Goal: Transaction & Acquisition: Obtain resource

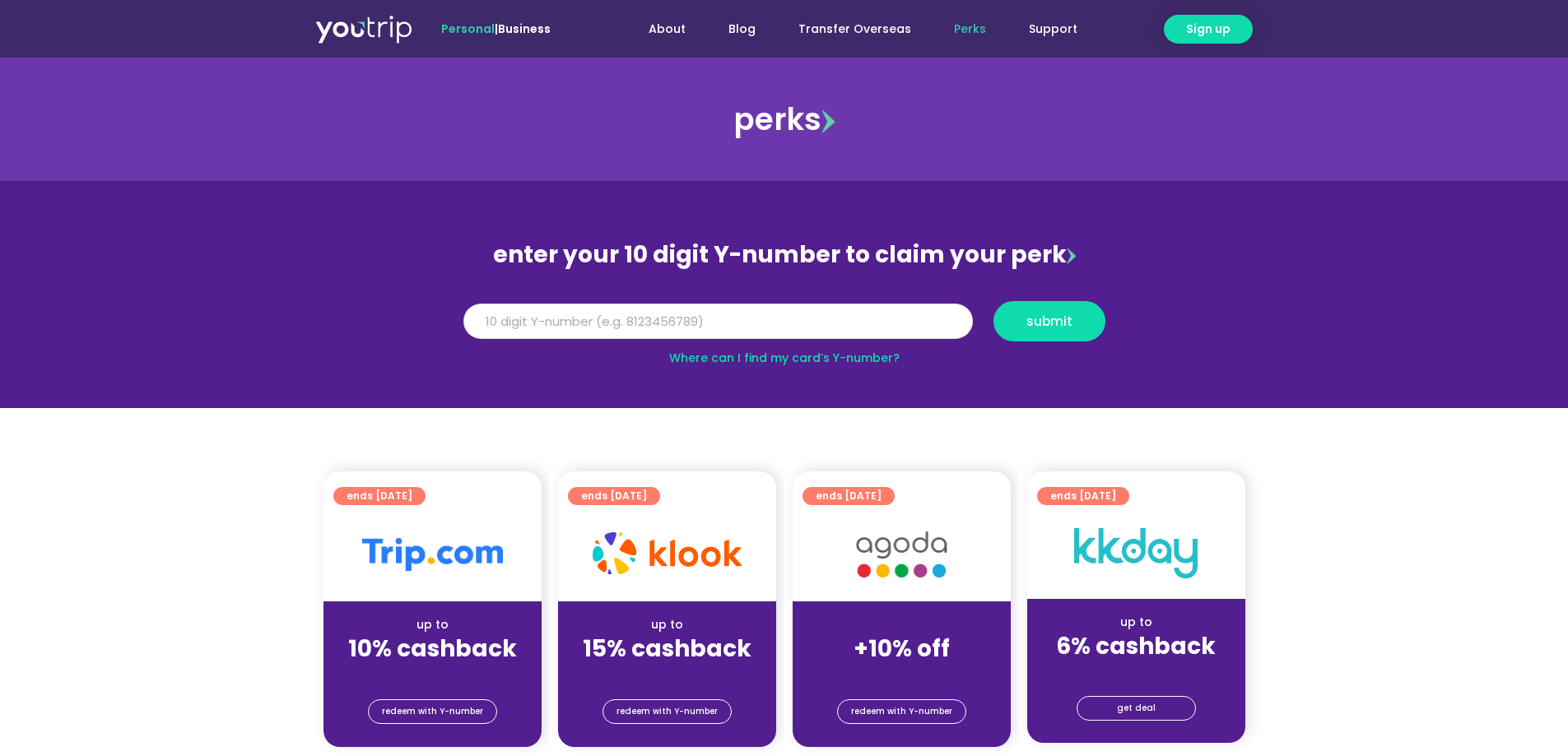
click at [516, 319] on input "Y Number" at bounding box center [717, 321] width 509 height 36
type input "8172125639"
click at [1050, 312] on button "submit" at bounding box center [1049, 321] width 112 height 41
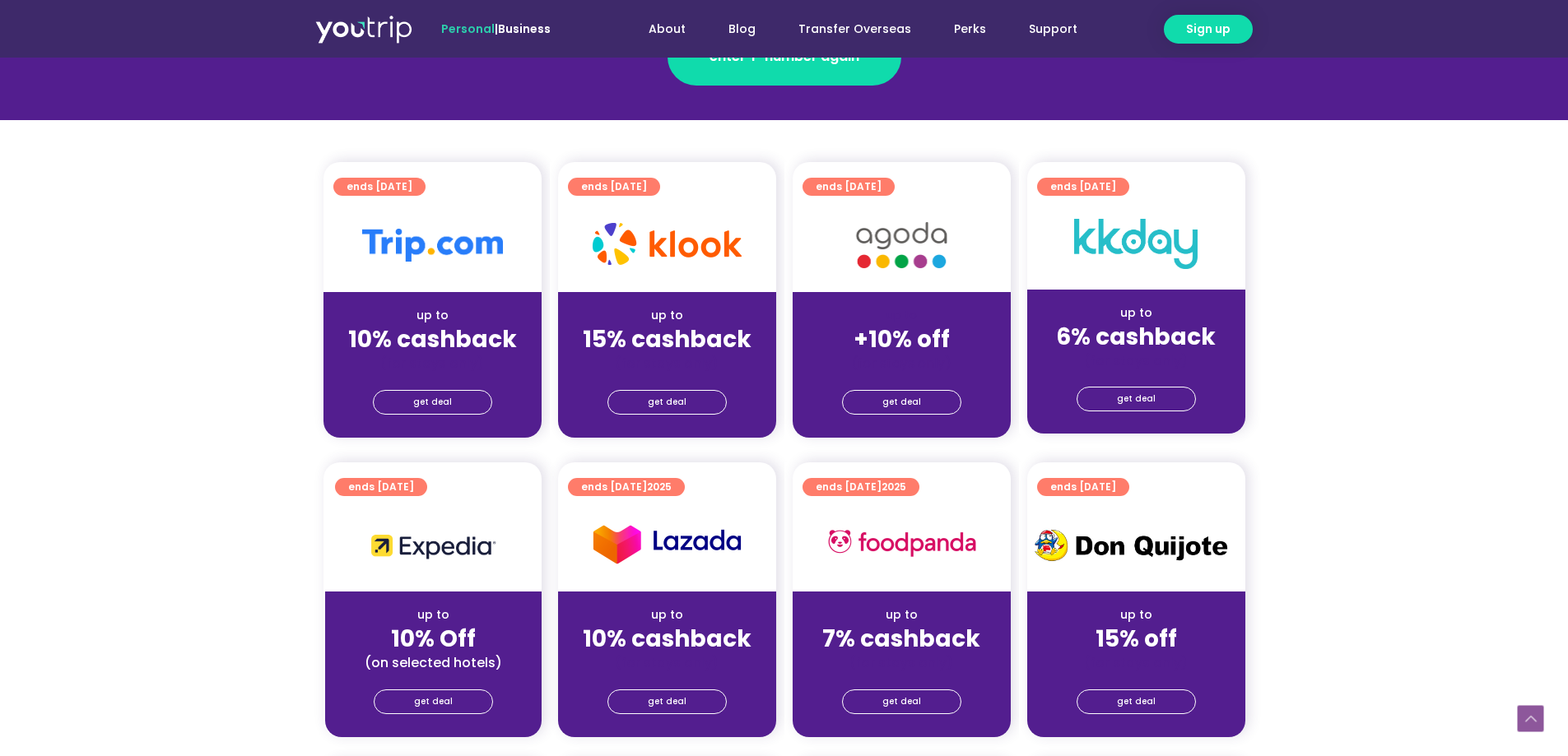
scroll to position [493, 0]
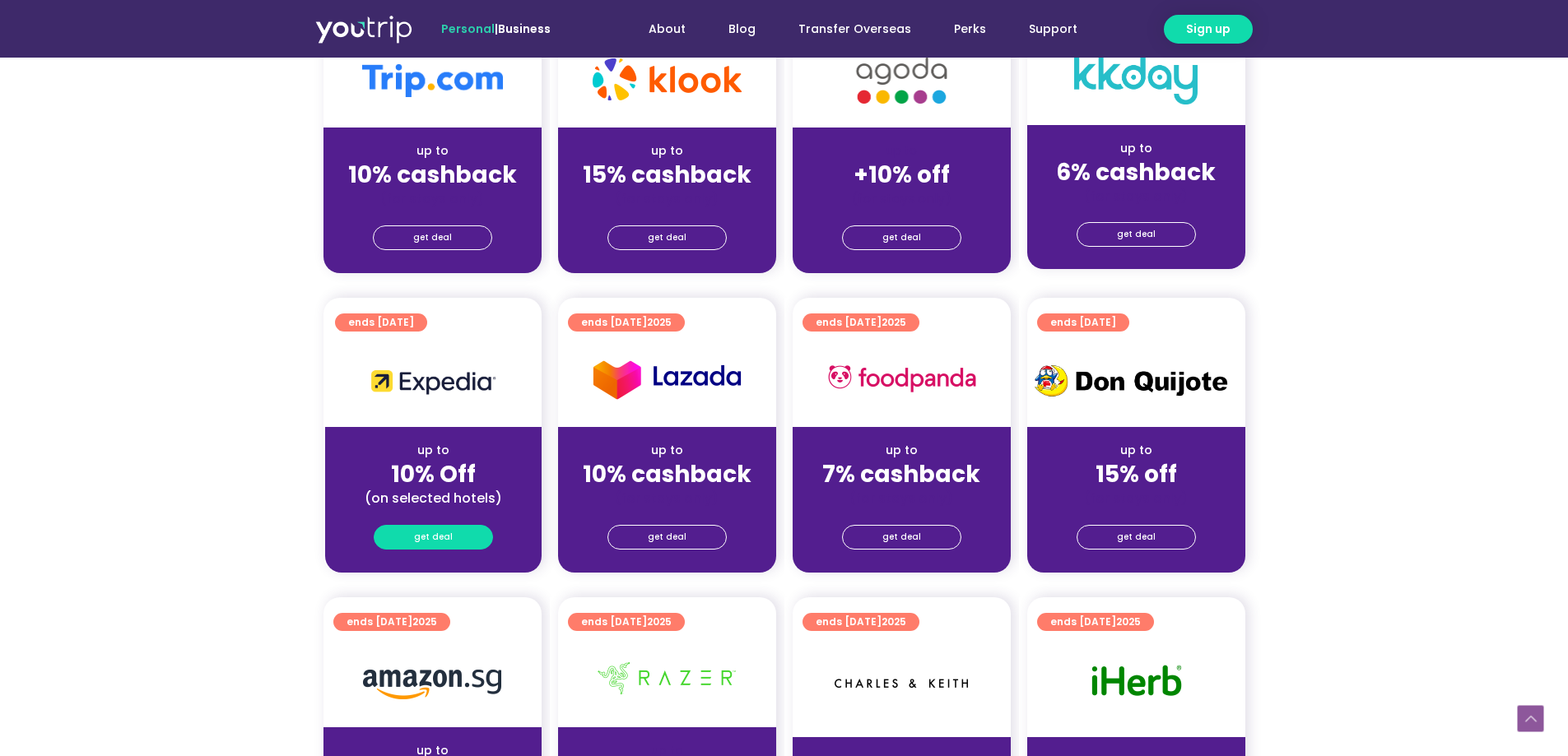
click at [456, 540] on link "get deal" at bounding box center [433, 537] width 119 height 25
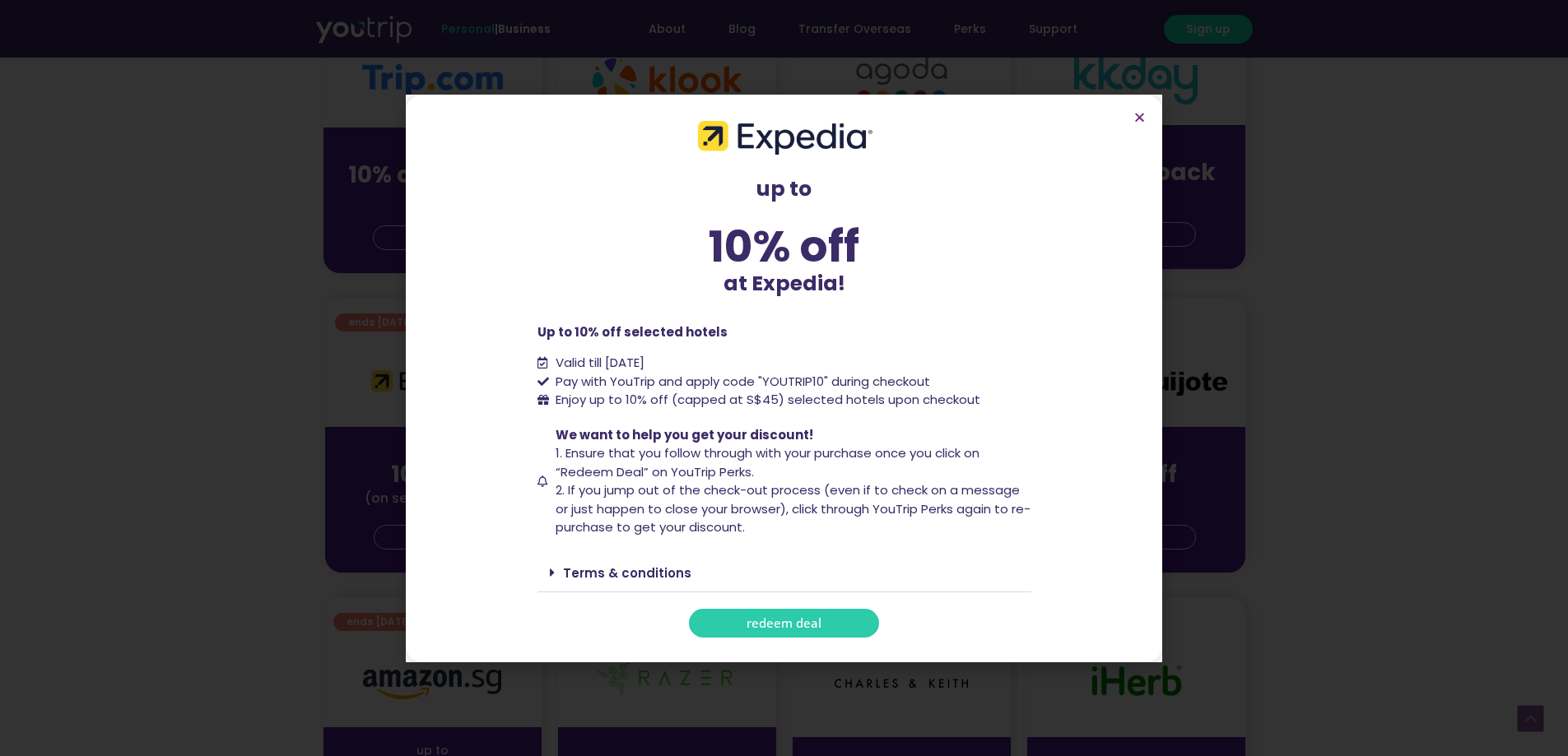
click at [825, 622] on link "redeem deal" at bounding box center [784, 623] width 190 height 29
click at [1138, 119] on icon "Close" at bounding box center [1139, 118] width 12 height 12
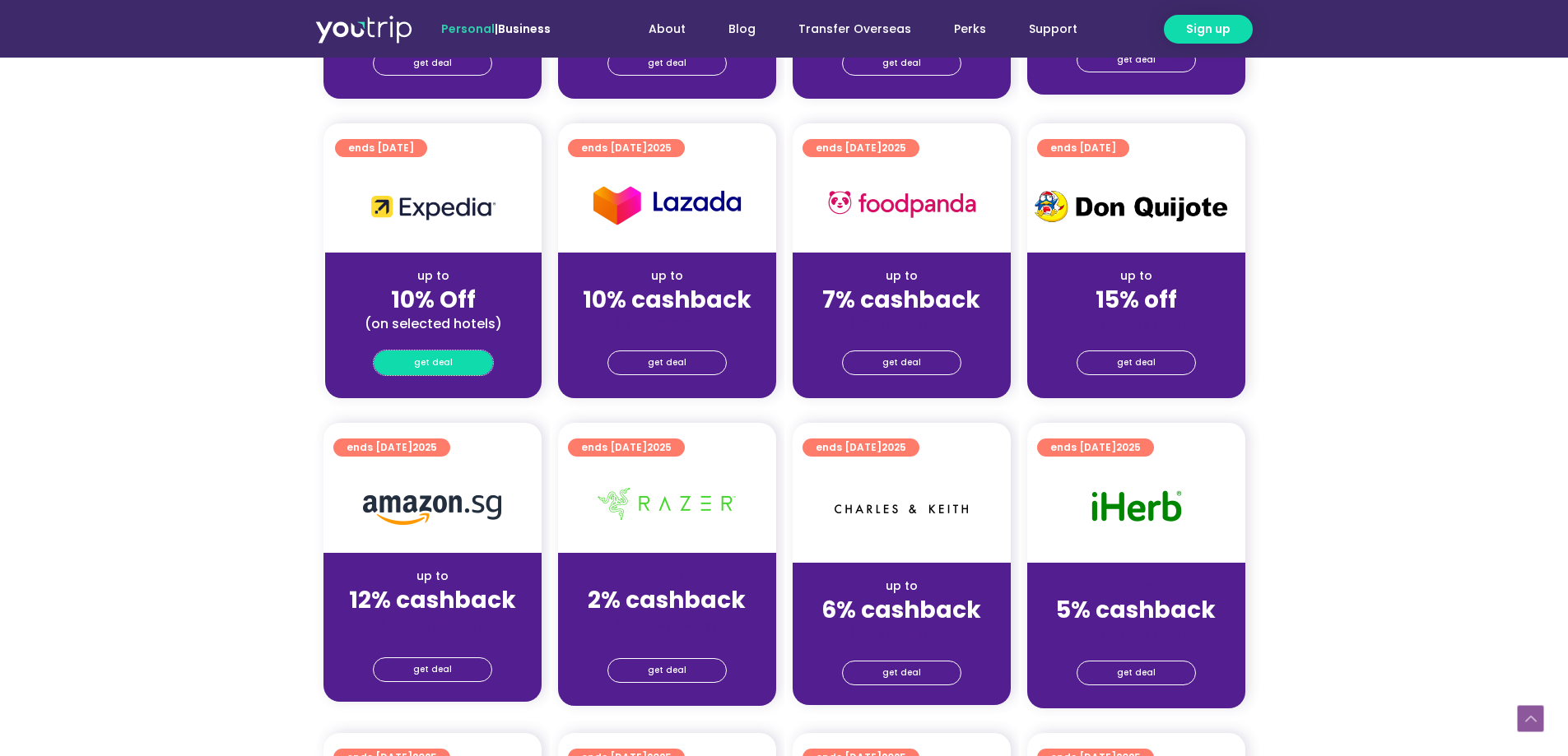
scroll to position [329, 0]
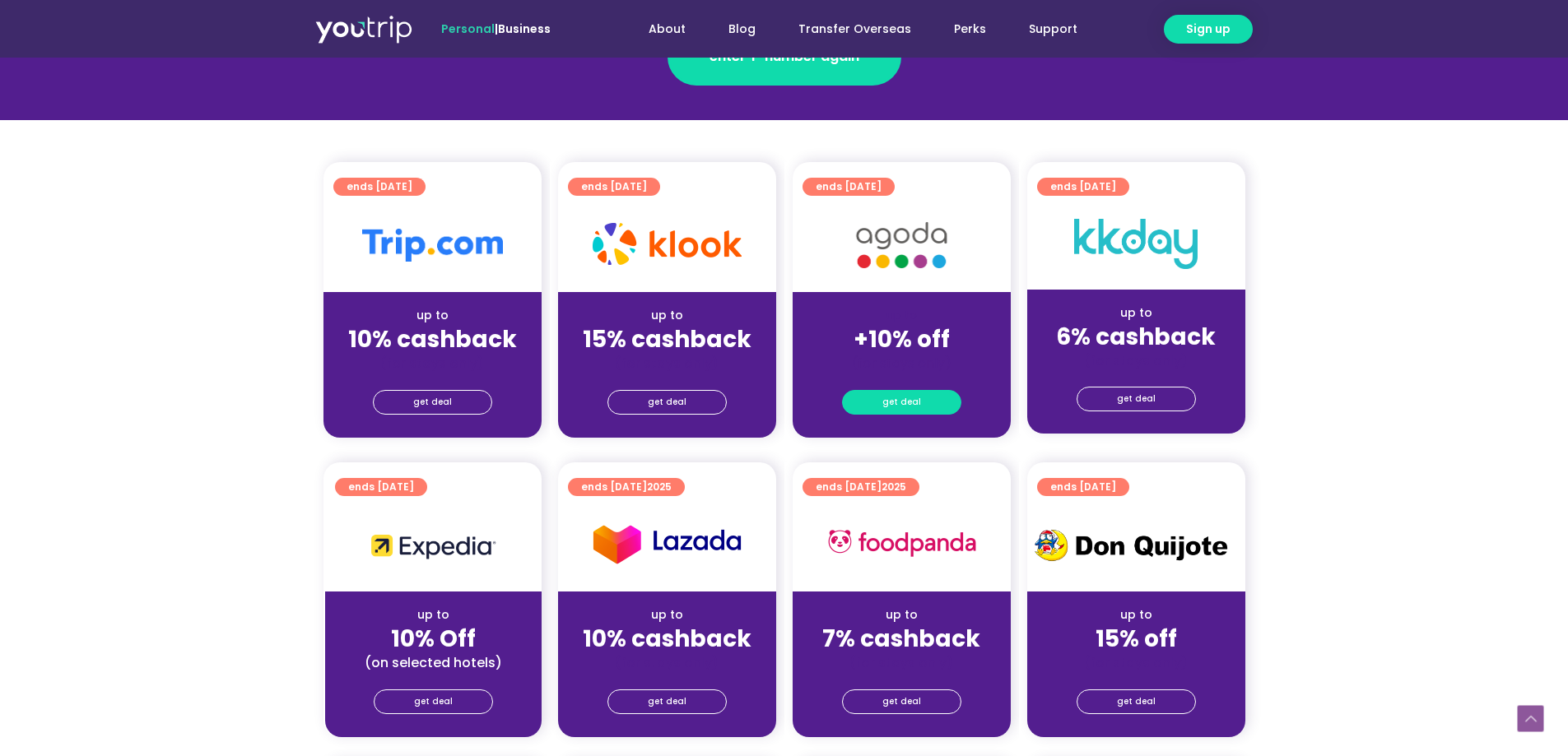
click at [891, 407] on span "get deal" at bounding box center [902, 402] width 39 height 23
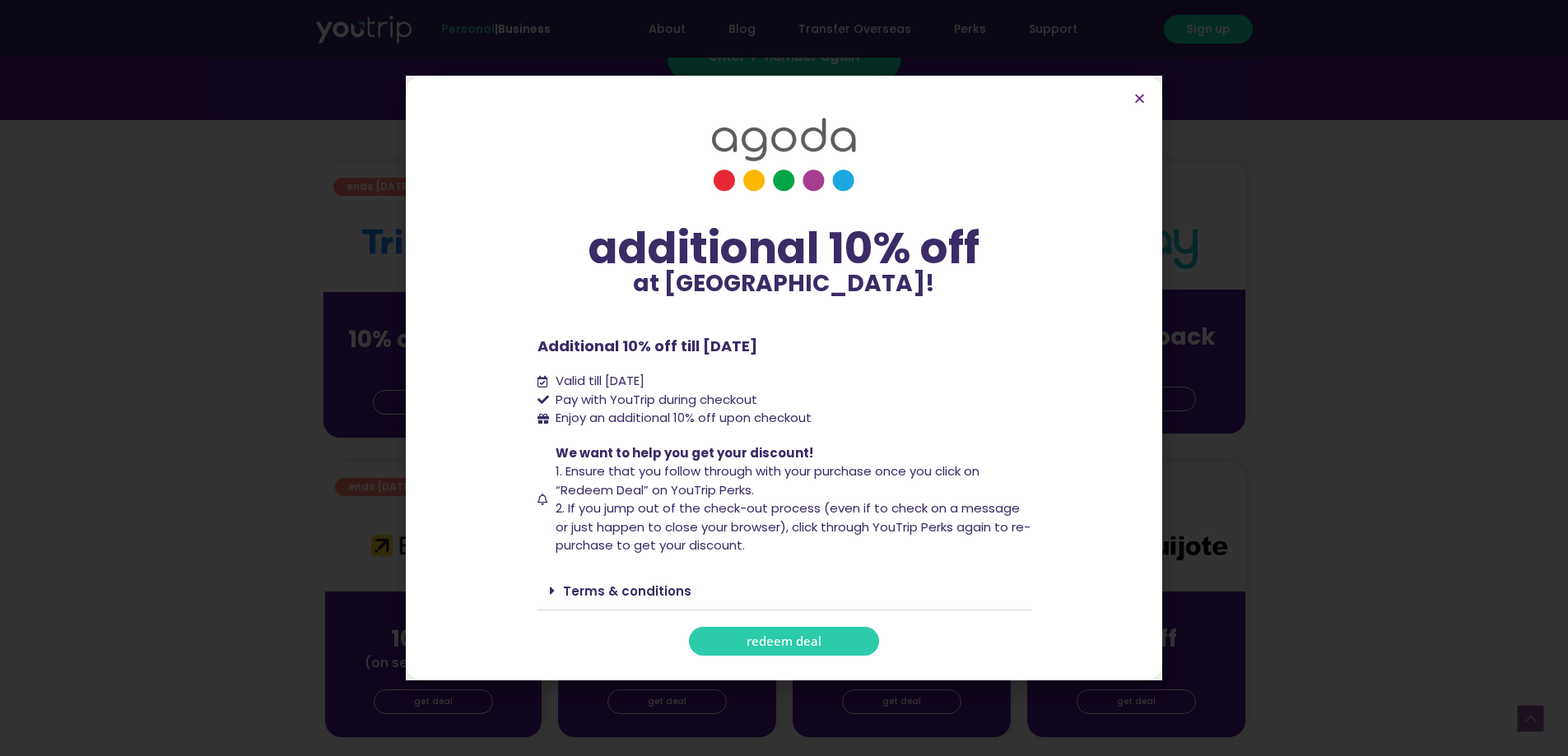
click at [791, 640] on span "redeem deal" at bounding box center [784, 641] width 75 height 12
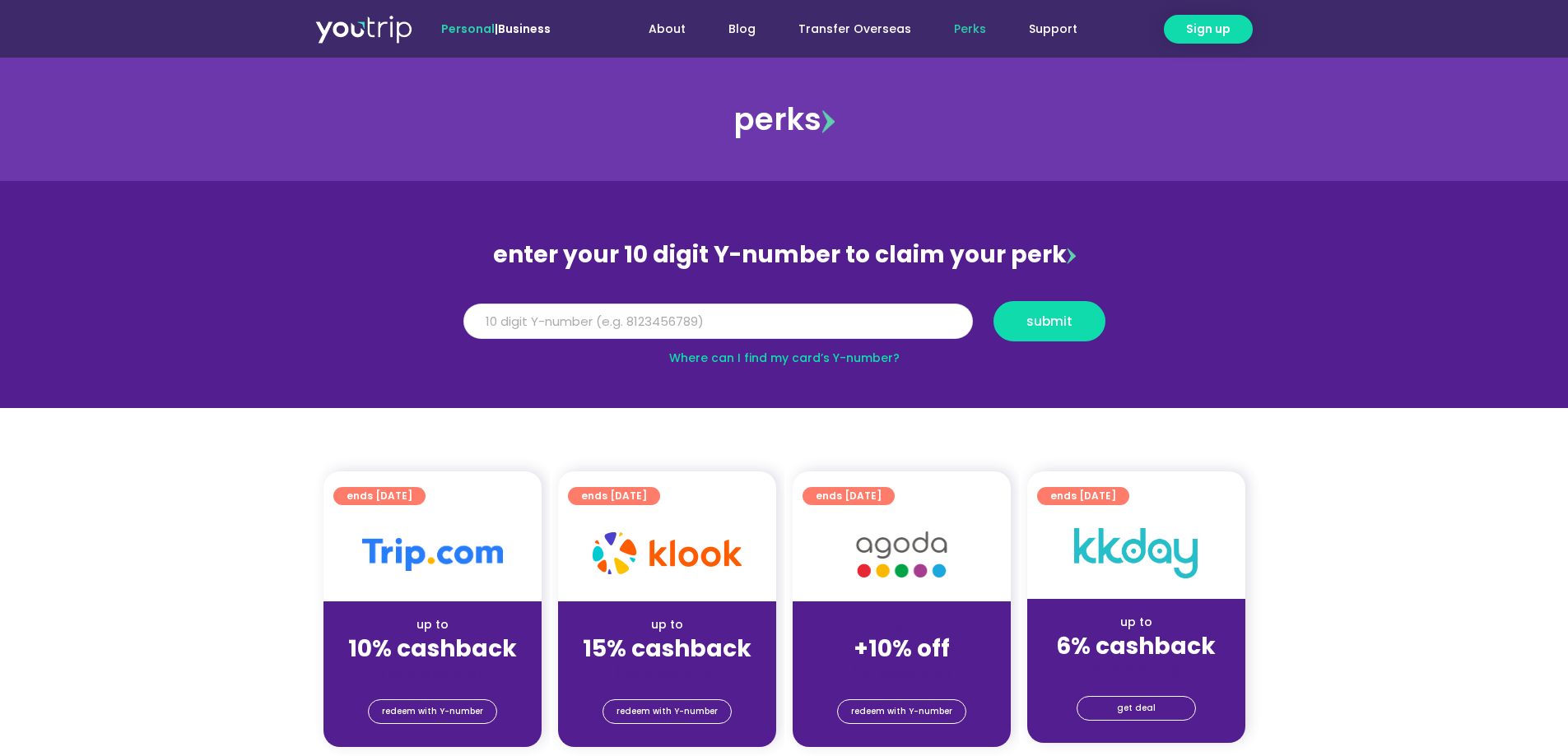
click at [799, 318] on input "Y Number" at bounding box center [717, 321] width 509 height 36
type input "8172125639"
click at [1061, 327] on span "submit" at bounding box center [1049, 321] width 46 height 12
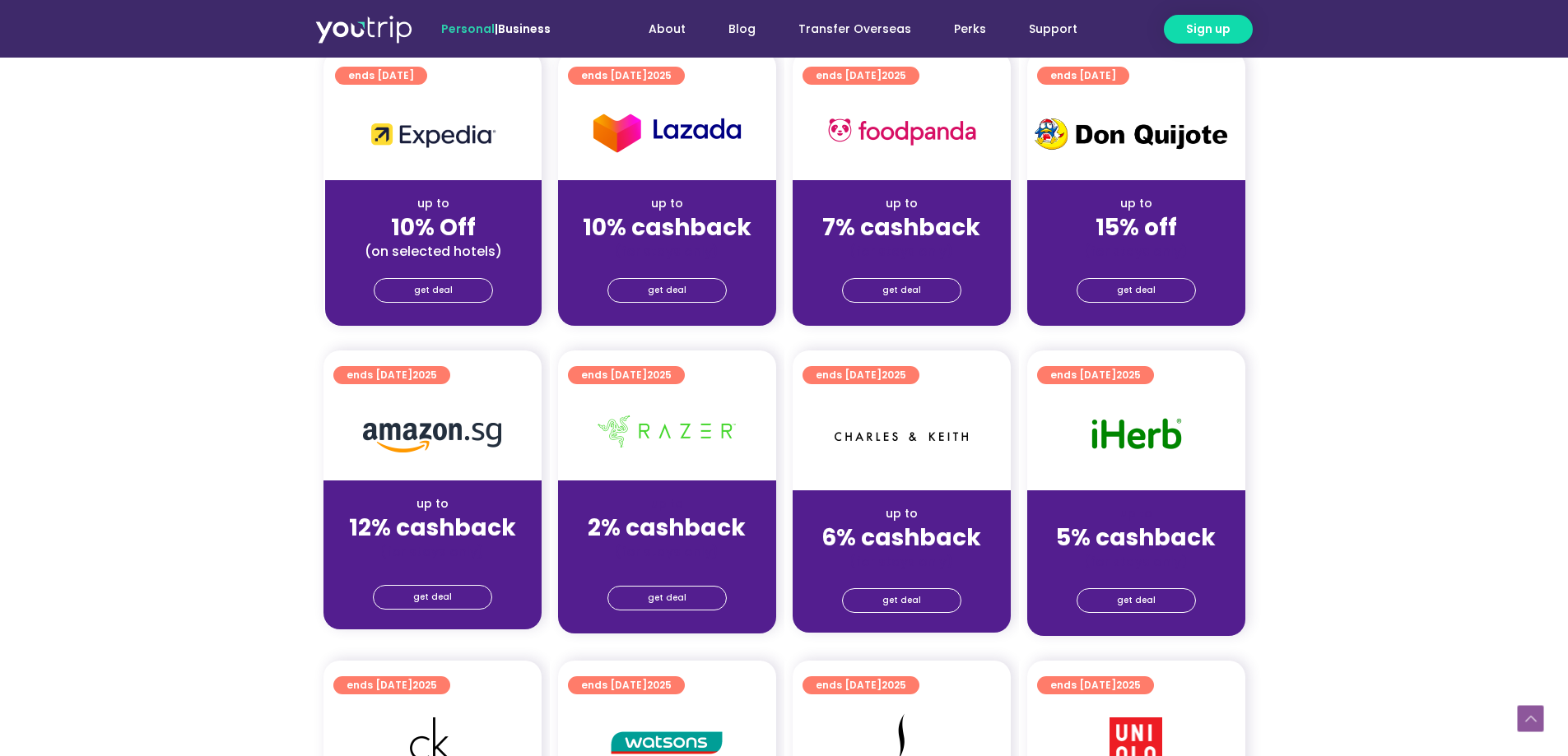
scroll to position [493, 0]
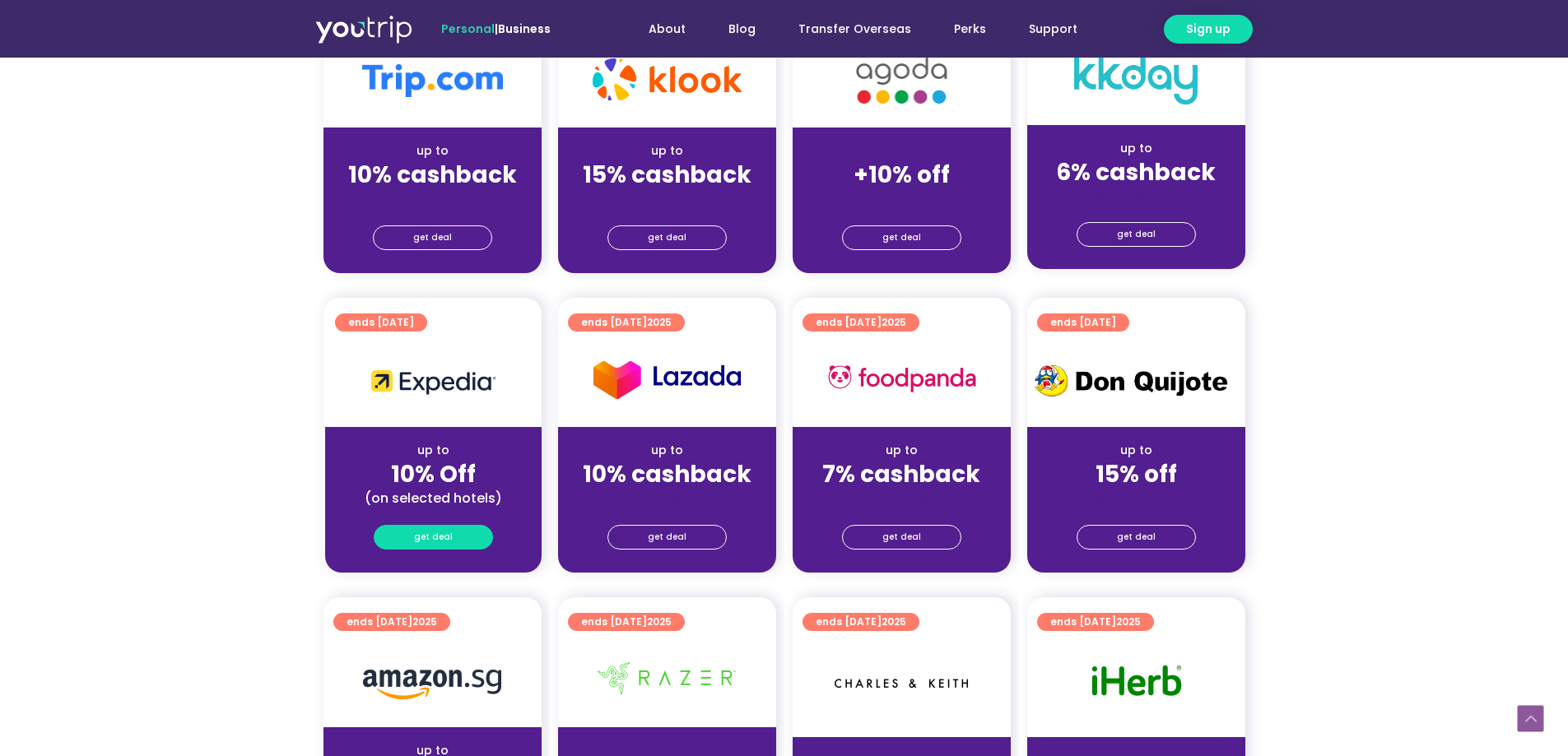
click at [443, 540] on span "get deal" at bounding box center [433, 537] width 39 height 23
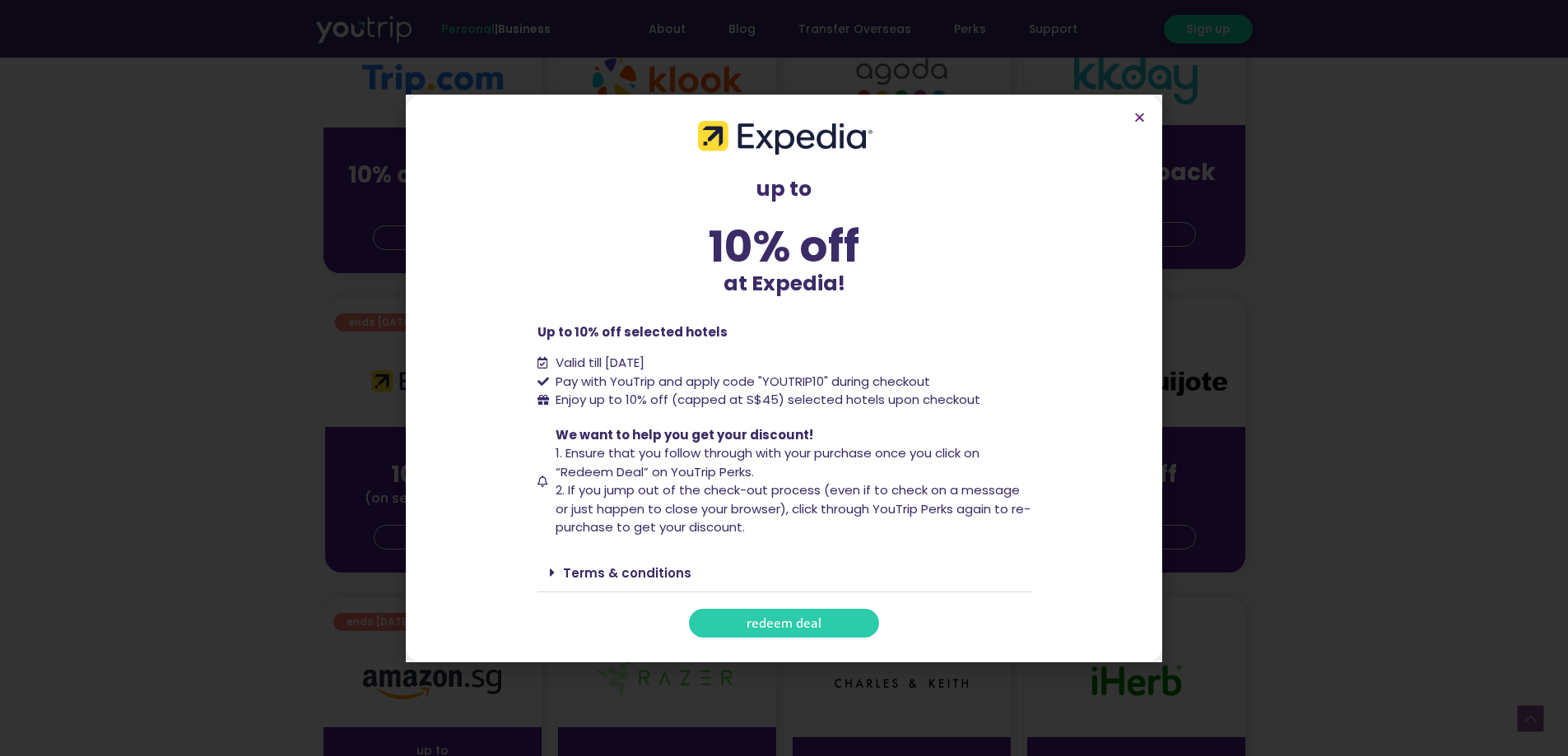
click at [787, 621] on span "redeem deal" at bounding box center [784, 623] width 75 height 12
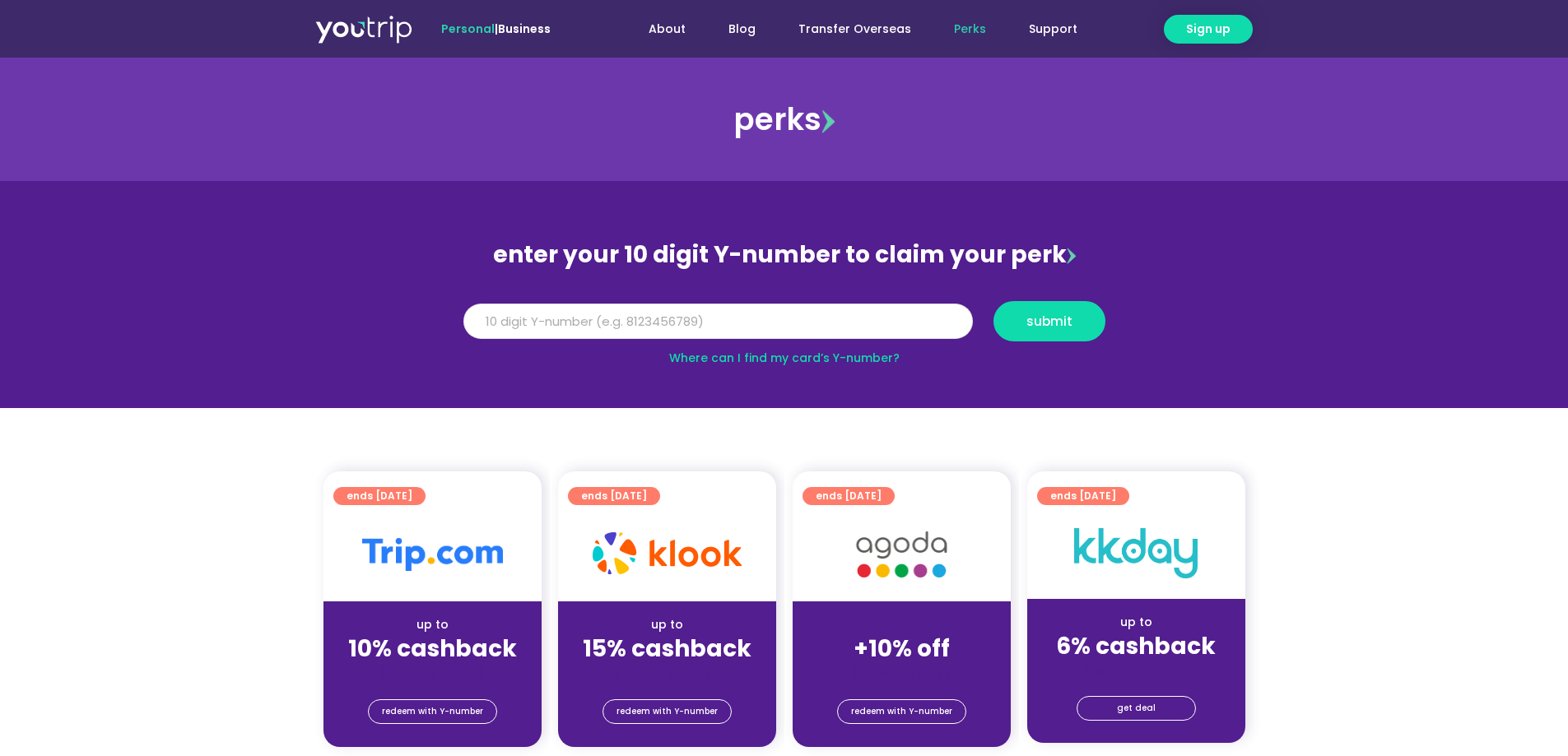
click at [768, 320] on input "Y Number" at bounding box center [717, 321] width 509 height 36
type input "8172125639"
click at [1049, 312] on button "submit" at bounding box center [1049, 321] width 112 height 41
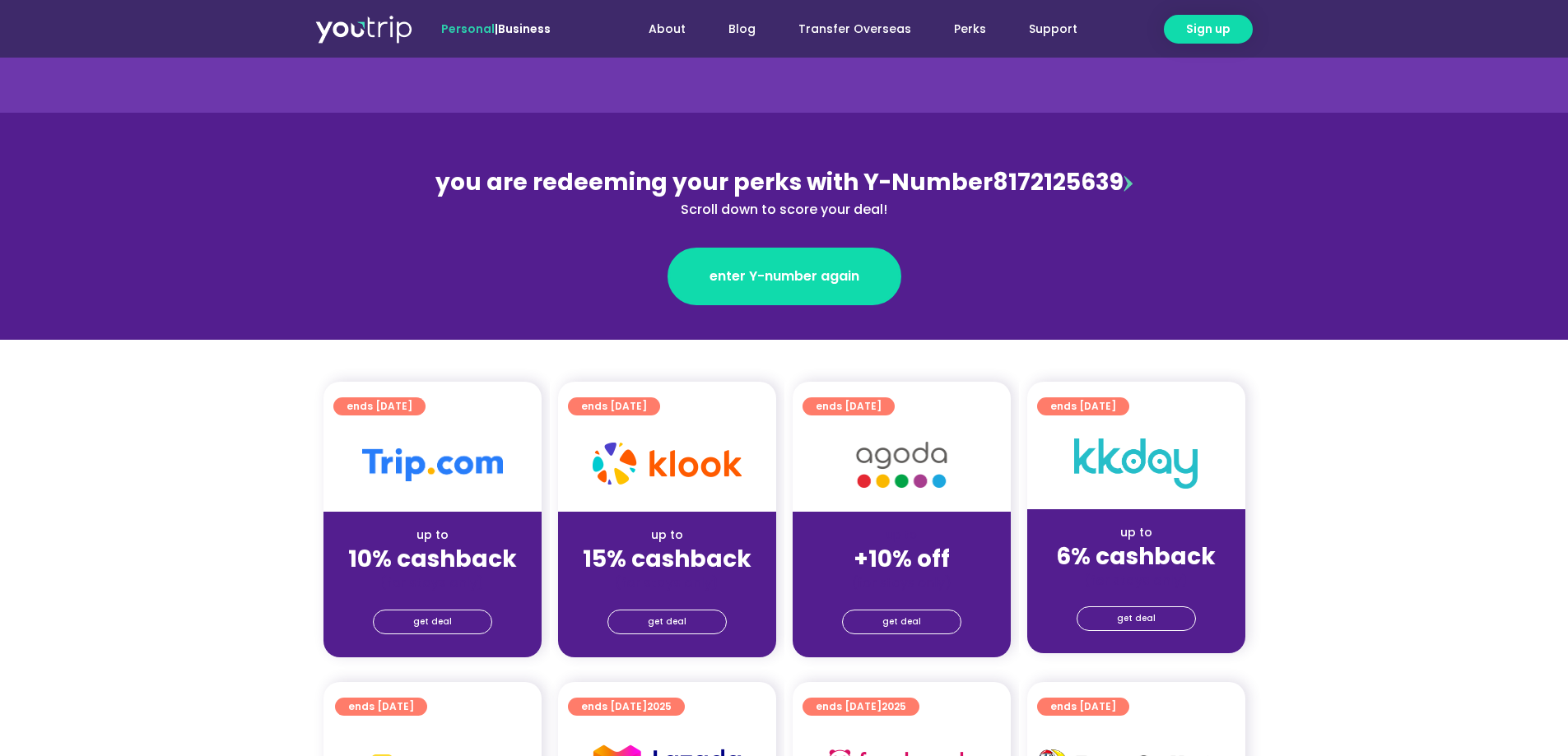
scroll to position [82, 0]
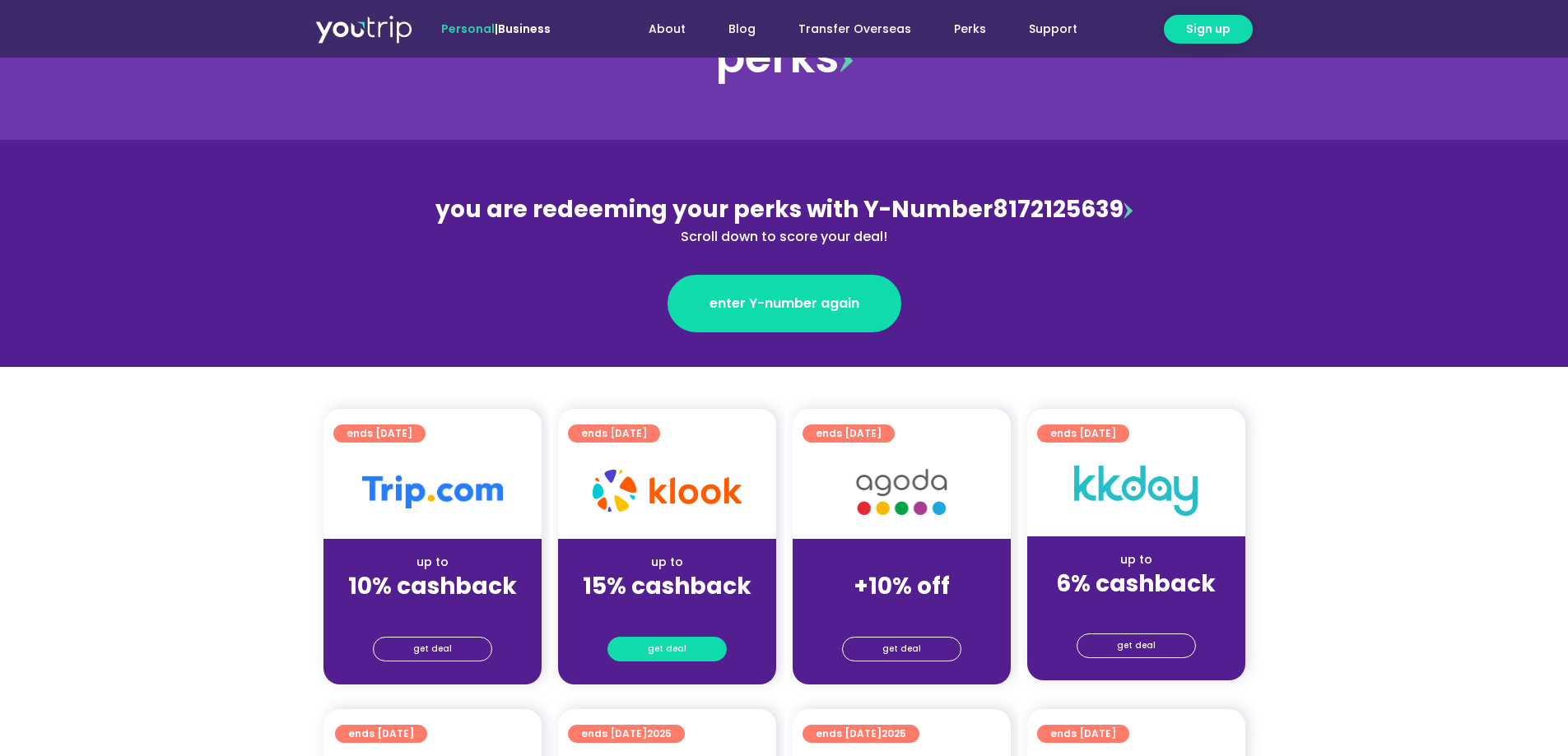
click at [685, 644] on link "get deal" at bounding box center [667, 649] width 119 height 25
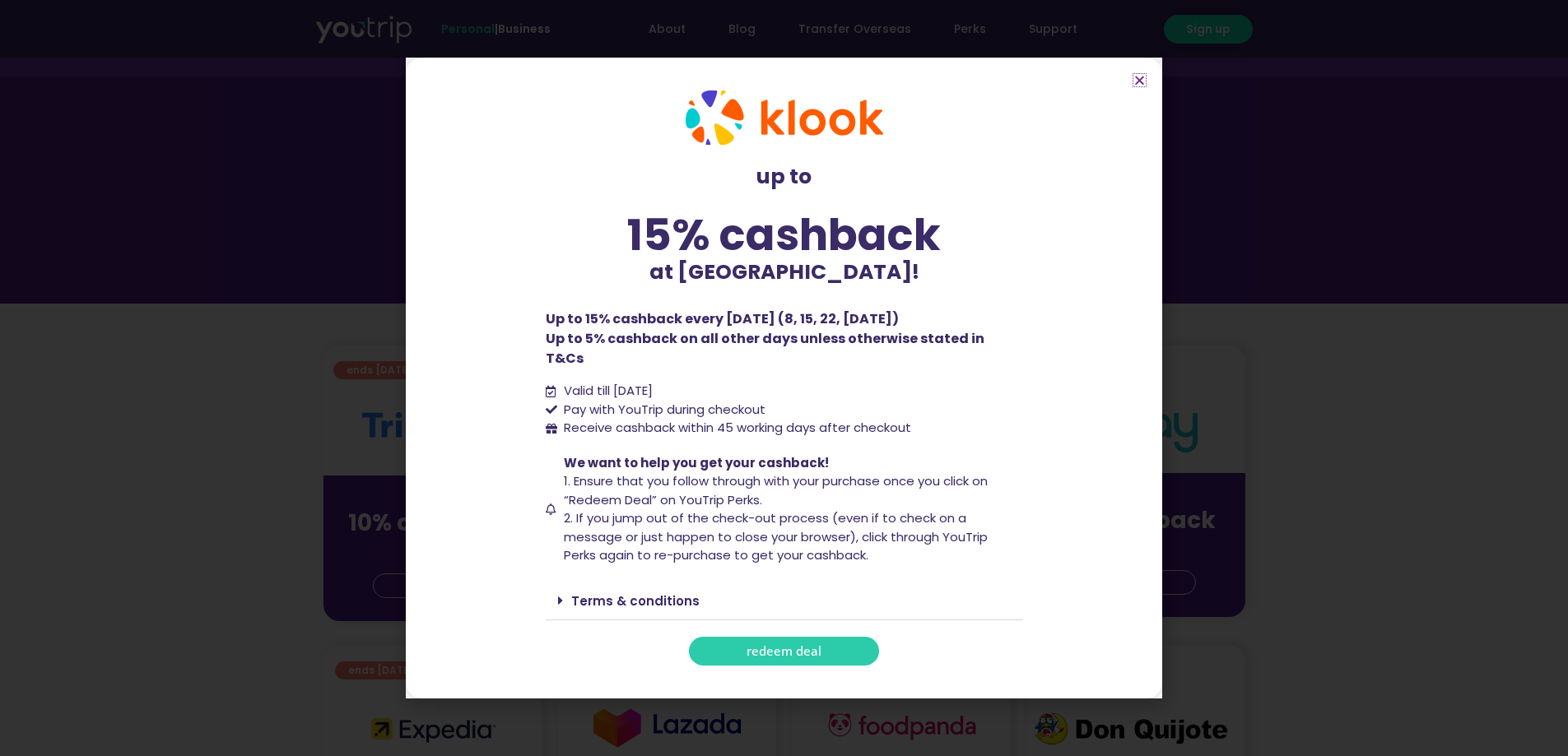
scroll to position [164, 0]
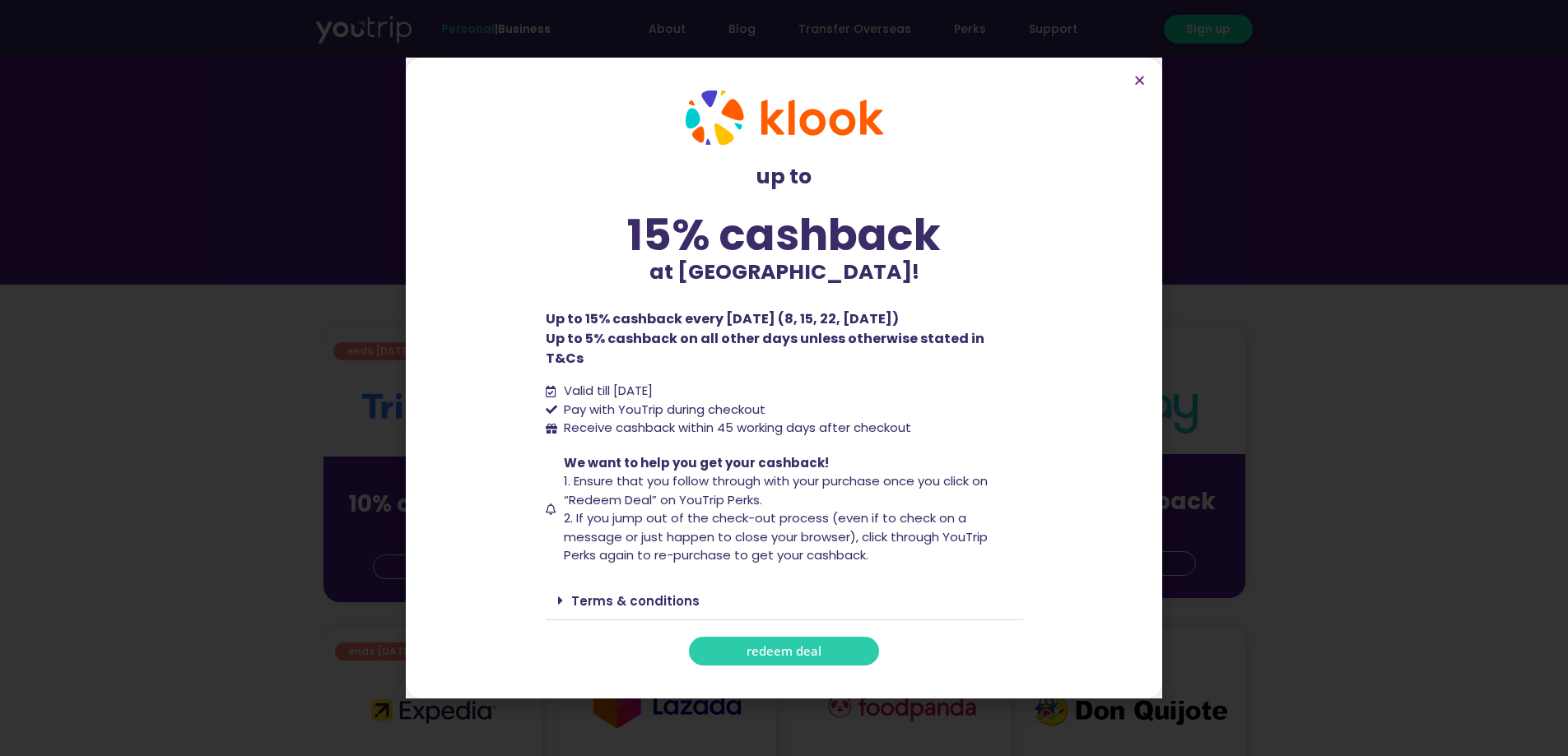
click at [795, 648] on span "redeem deal" at bounding box center [784, 651] width 75 height 12
